Goal: Navigation & Orientation: Understand site structure

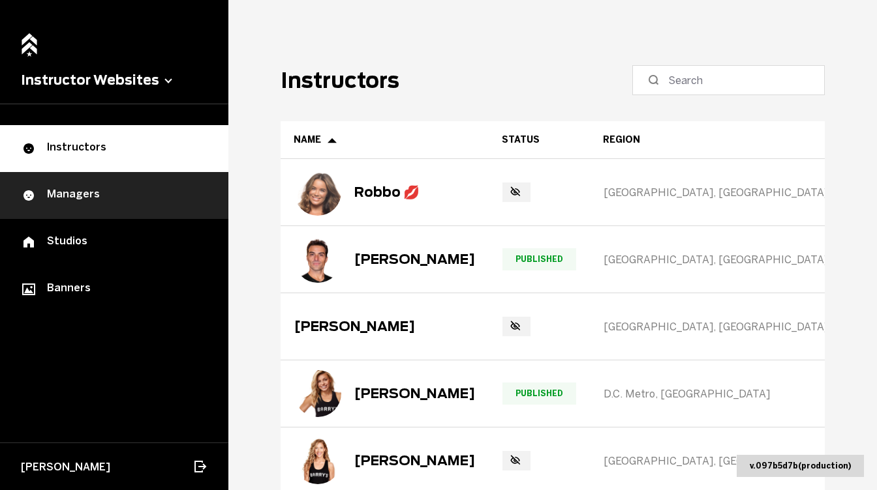
click at [142, 188] on div "Managers" at bounding box center [114, 196] width 187 height 16
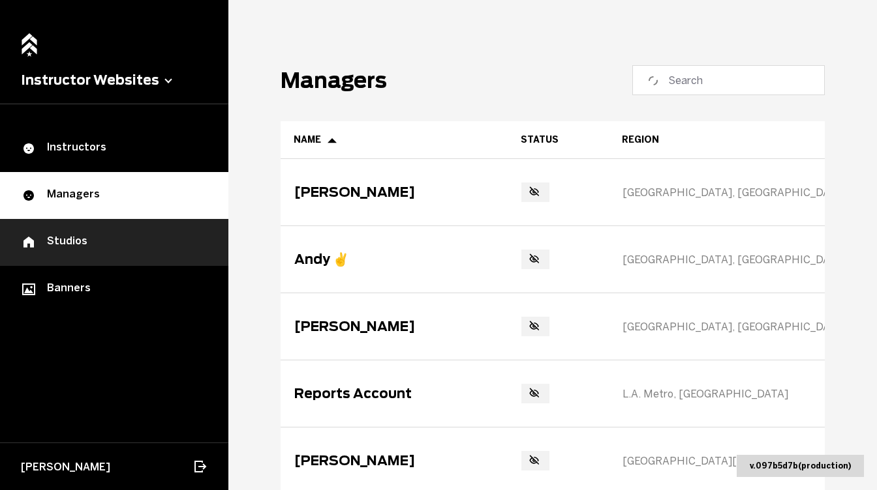
click at [116, 236] on div "Studios" at bounding box center [114, 243] width 187 height 16
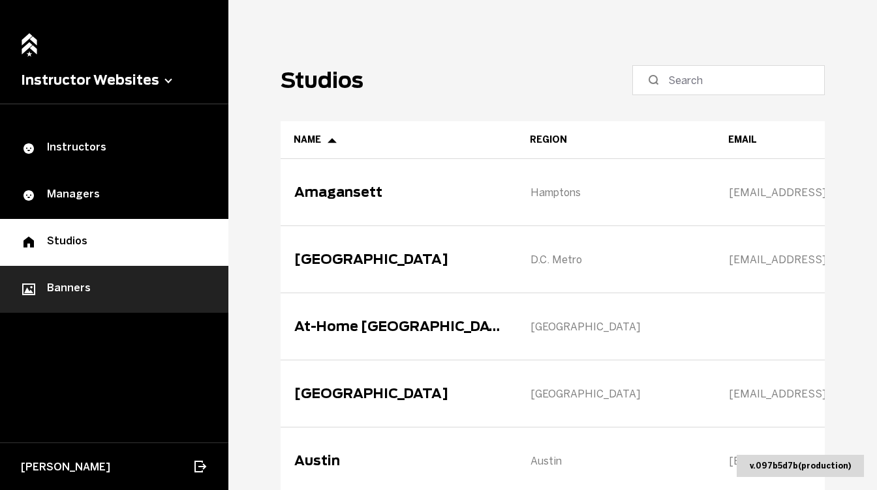
click at [104, 275] on link "Banners" at bounding box center [114, 289] width 228 height 47
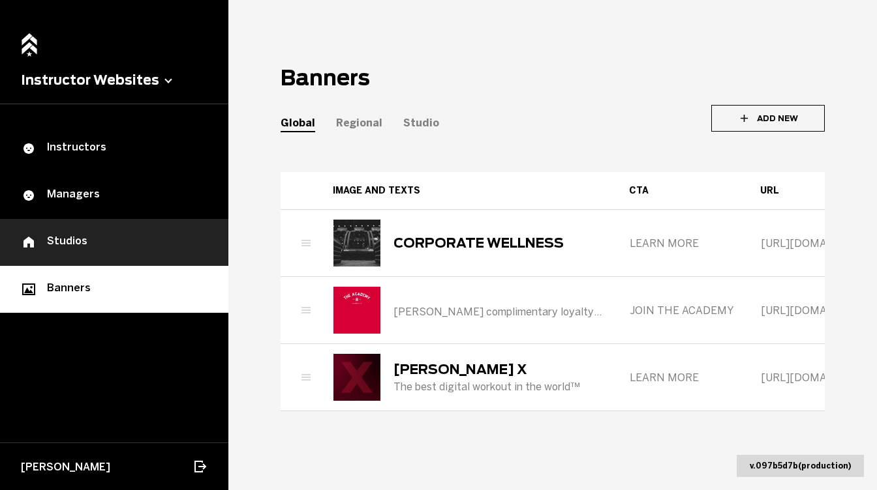
click at [110, 240] on div "Studios" at bounding box center [114, 243] width 187 height 16
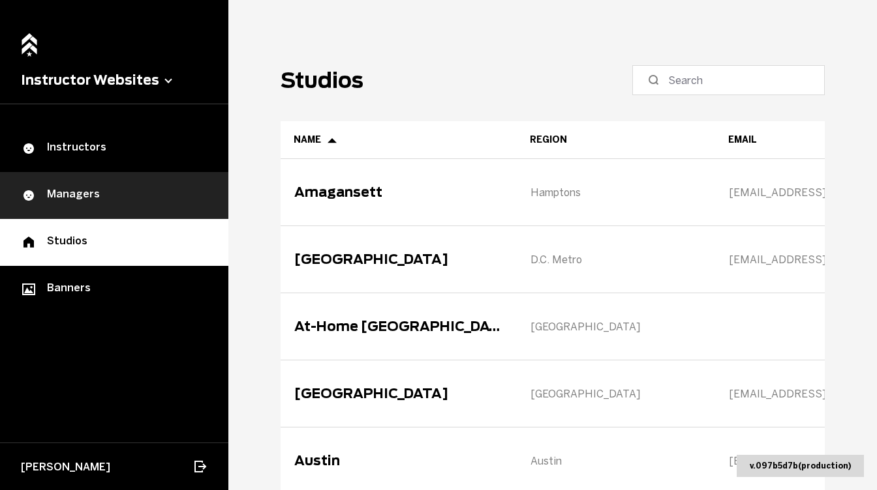
click at [181, 196] on div "Managers" at bounding box center [114, 196] width 187 height 16
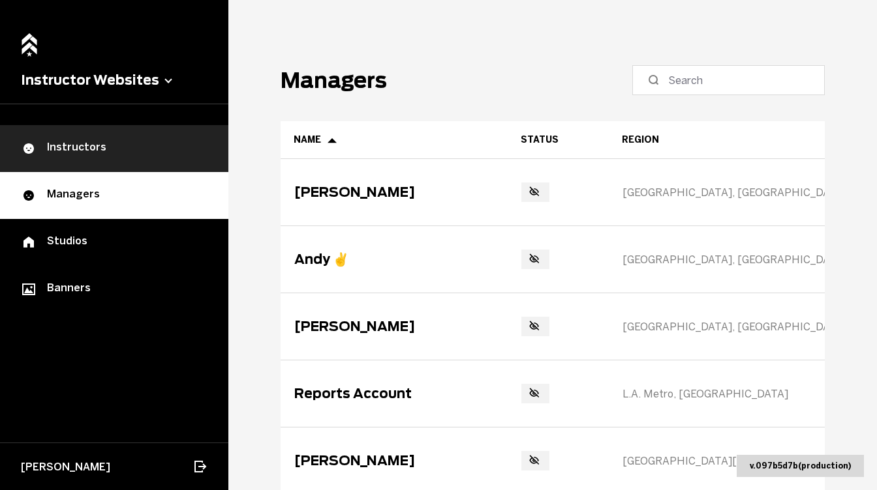
click at [198, 136] on link "Instructors" at bounding box center [114, 148] width 228 height 47
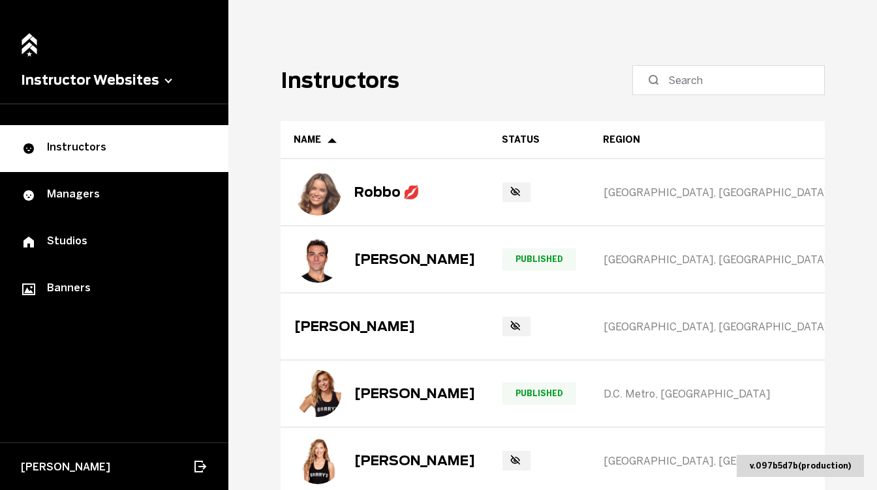
click at [265, 221] on main "Instructors Name Status Region Studio Promo Code Extra Socials Shopify Picks Ro…" at bounding box center [552, 245] width 648 height 490
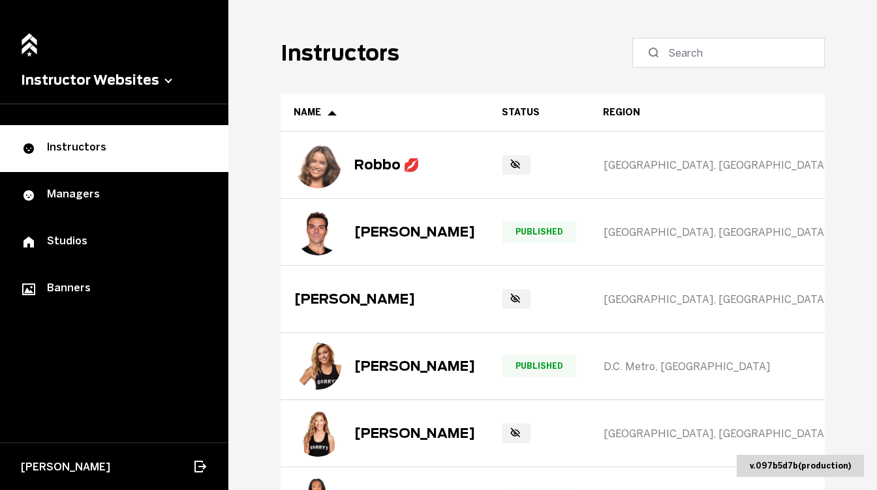
scroll to position [21, 0]
